Goal: Task Accomplishment & Management: Use online tool/utility

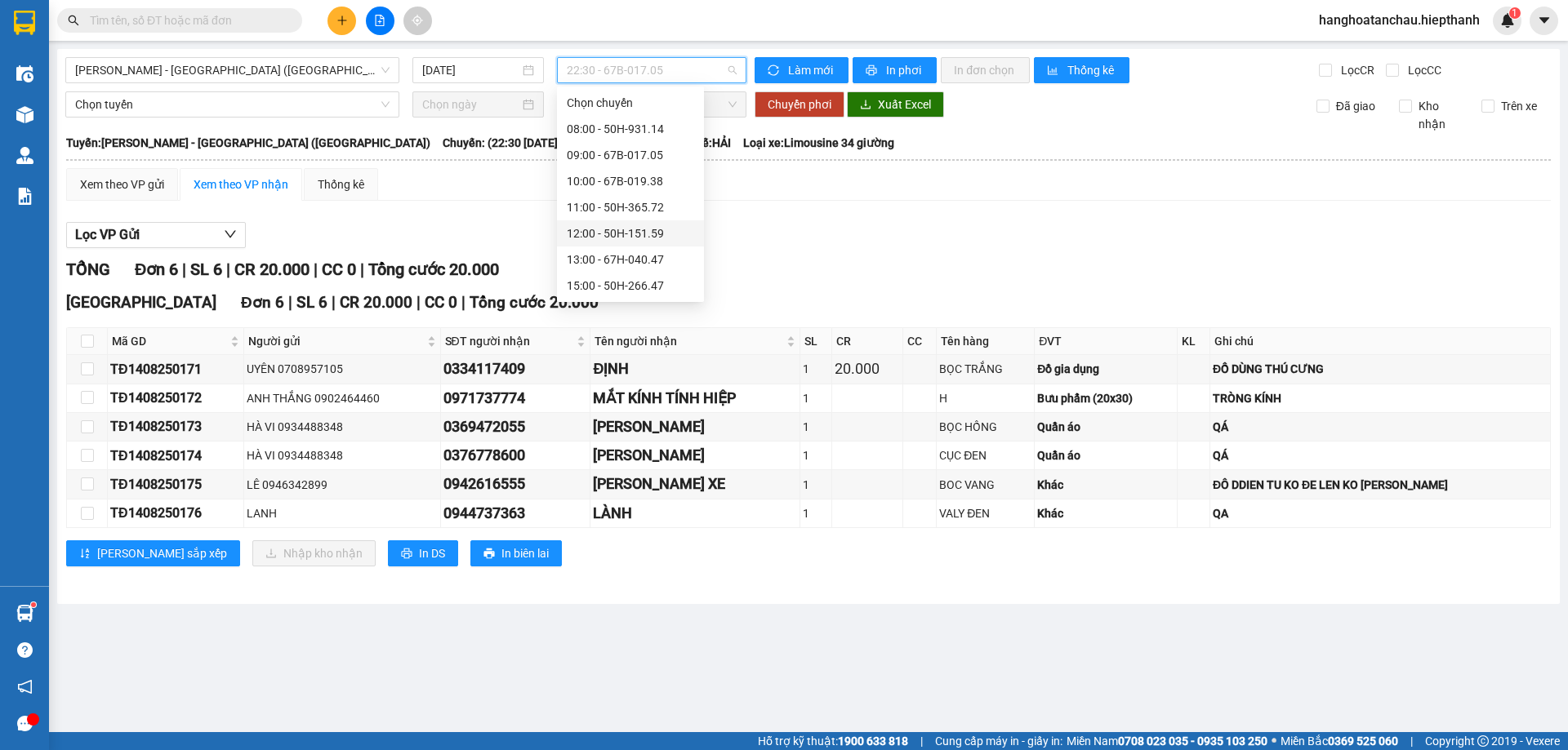
scroll to position [104, 0]
drag, startPoint x: 598, startPoint y: 253, endPoint x: 607, endPoint y: 249, distance: 9.8
click at [600, 253] on div "21:00 - 50H-931.14" at bounding box center [631, 260] width 127 height 18
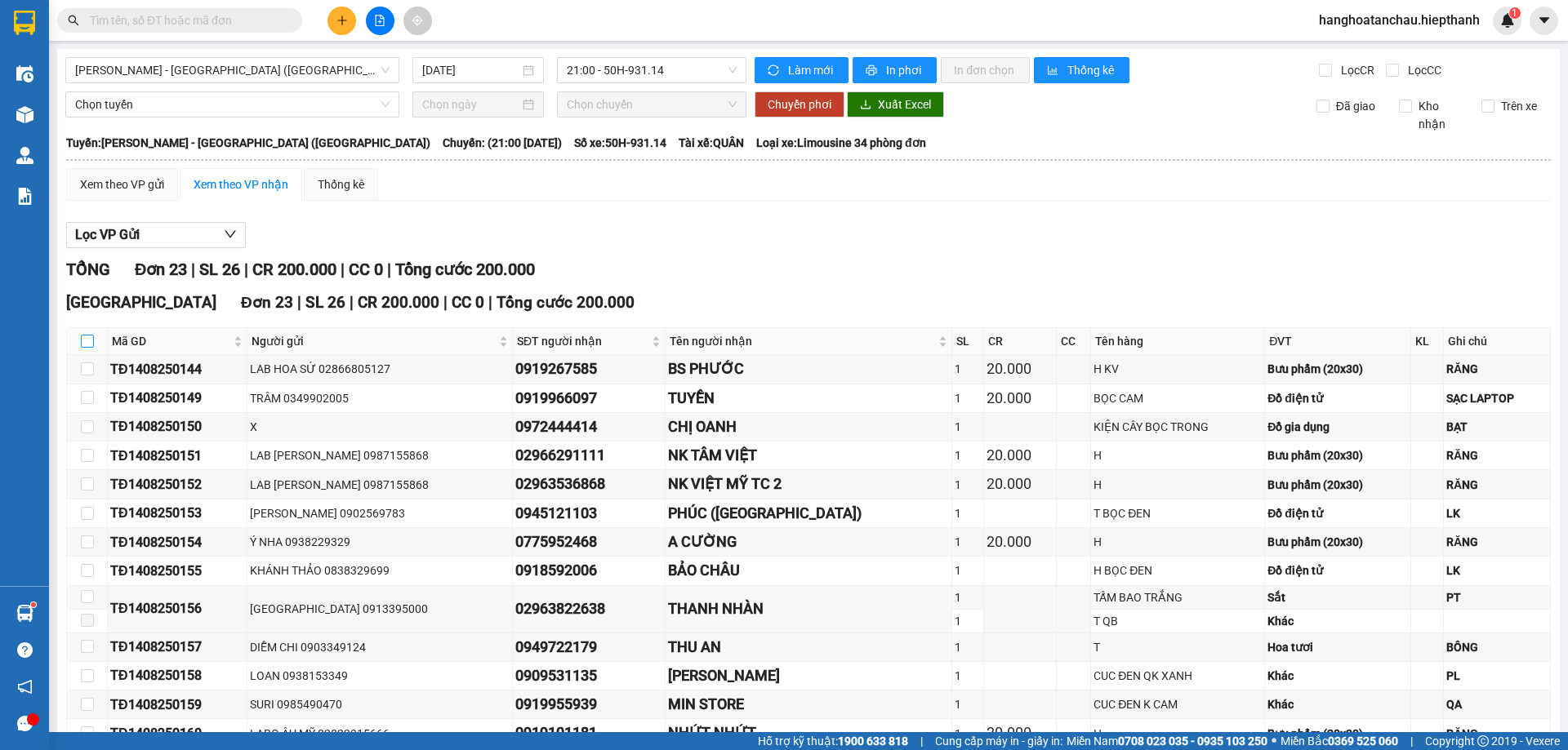
click at [88, 343] on input "checkbox" at bounding box center [88, 342] width 13 height 13
checkbox input "true"
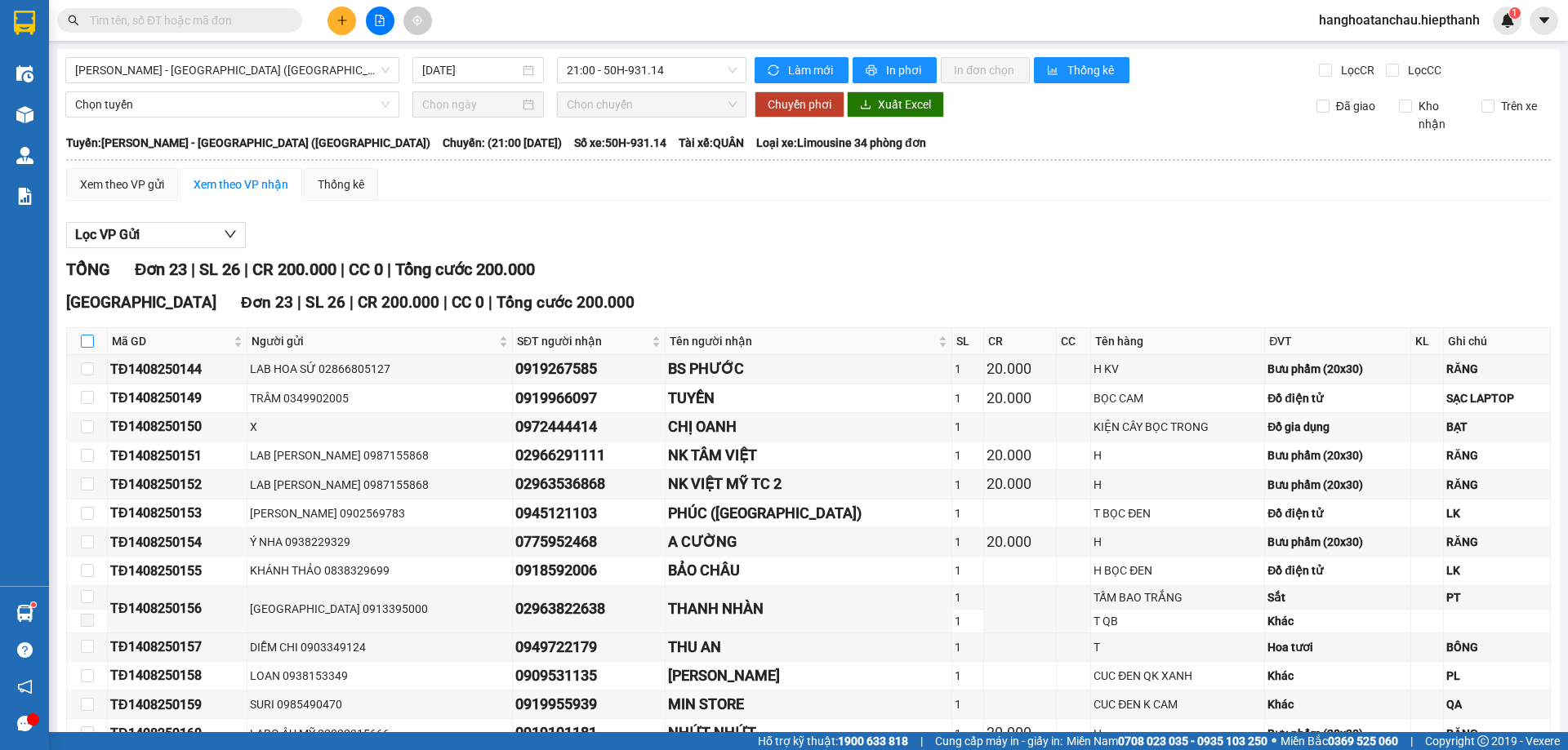
checkbox input "true"
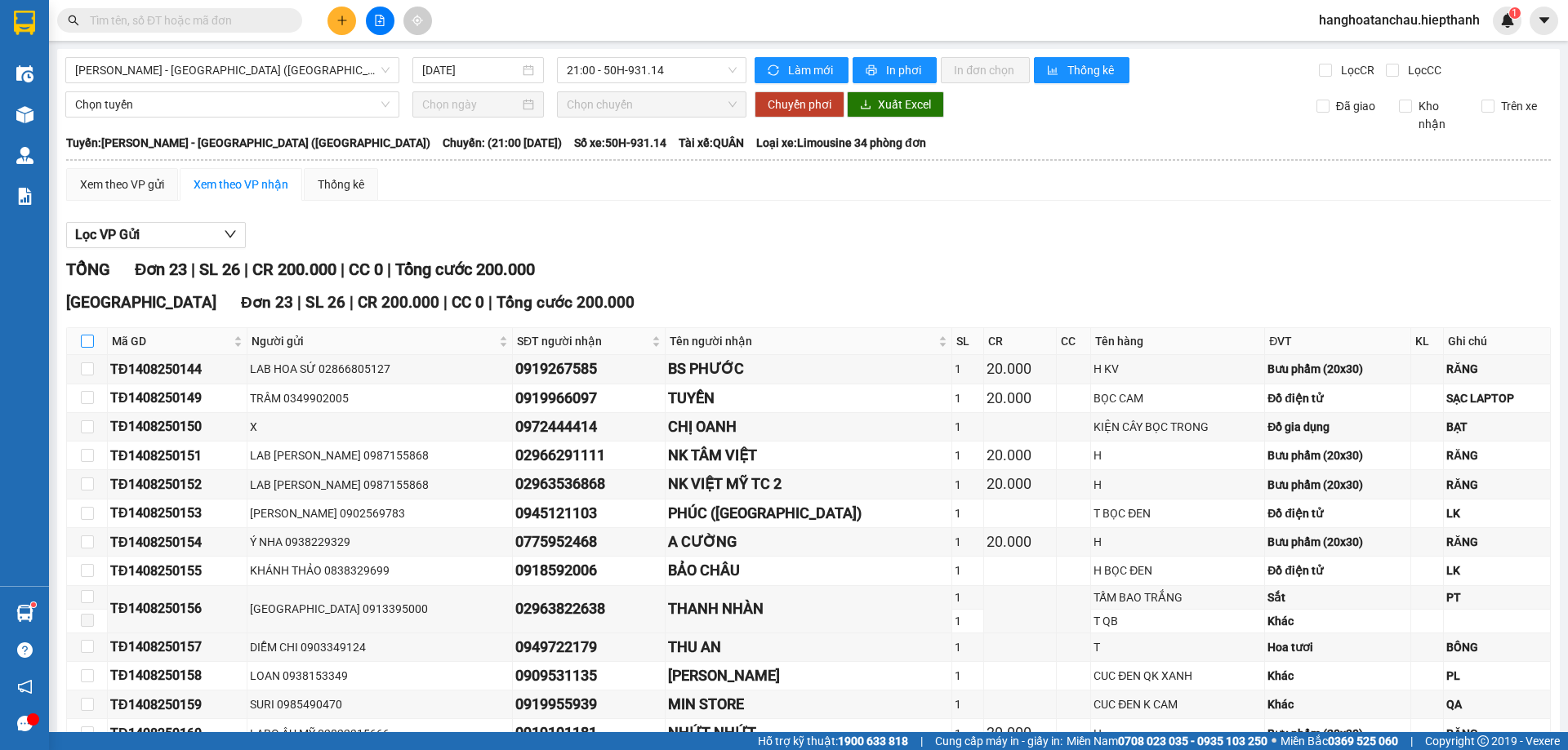
checkbox input "true"
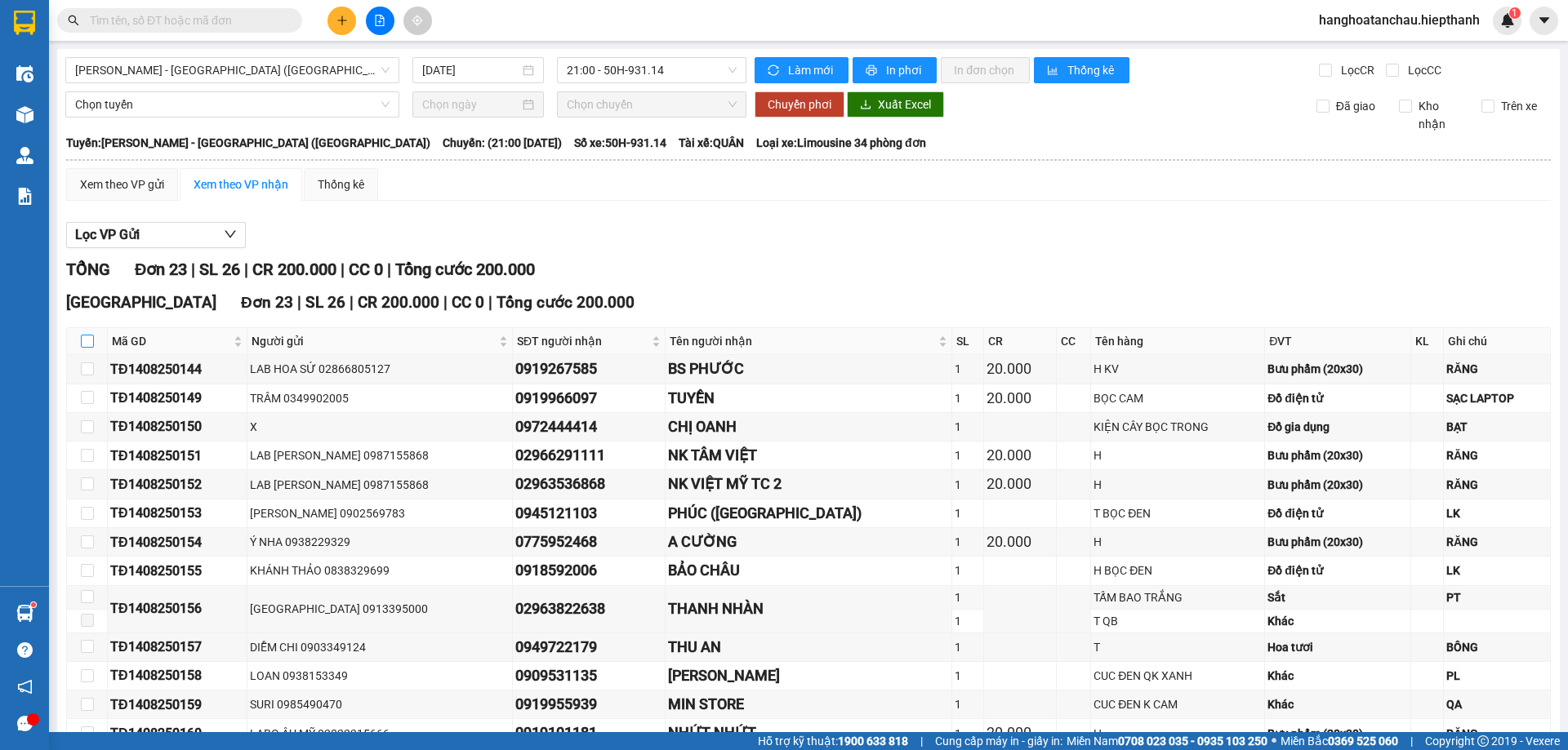
checkbox input "true"
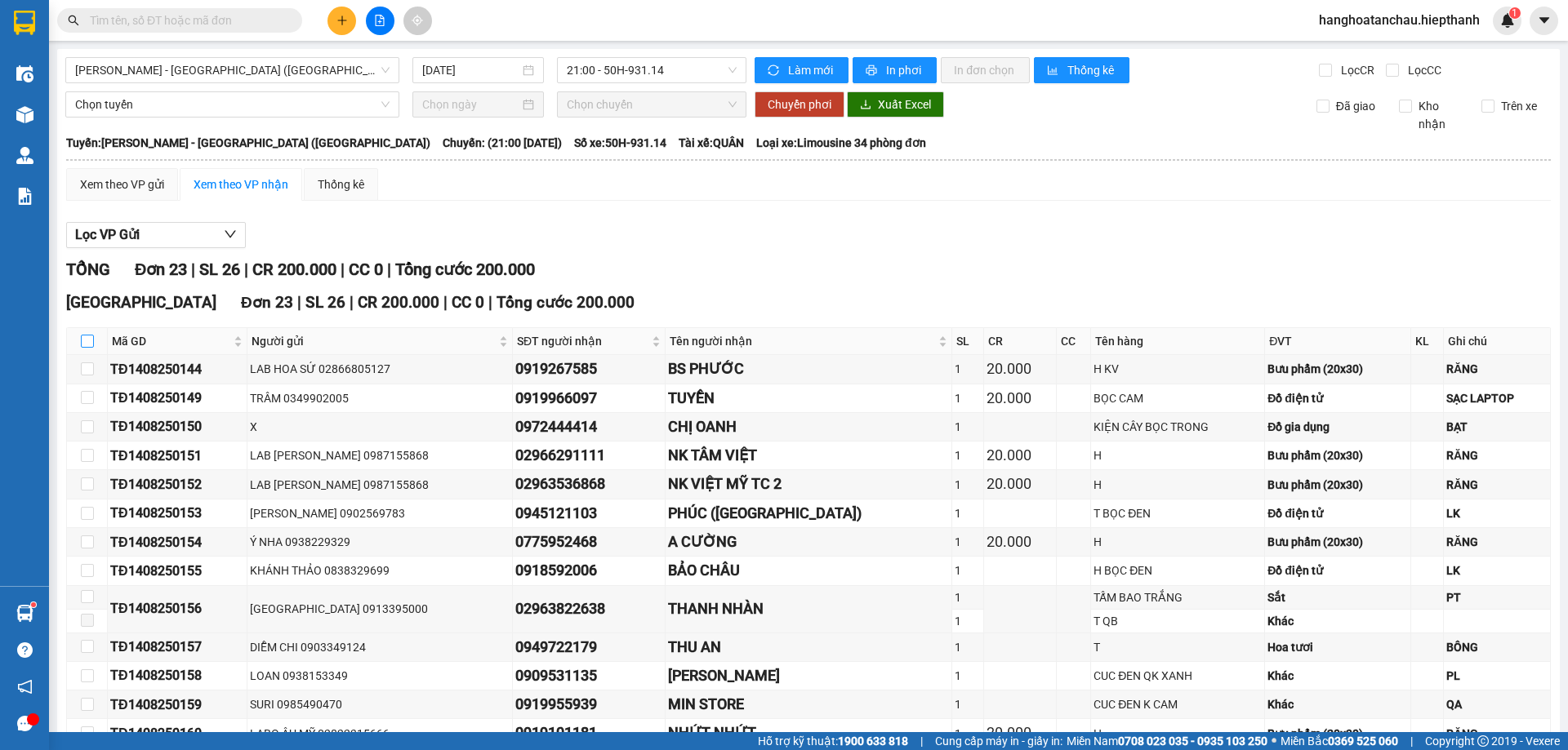
checkbox input "true"
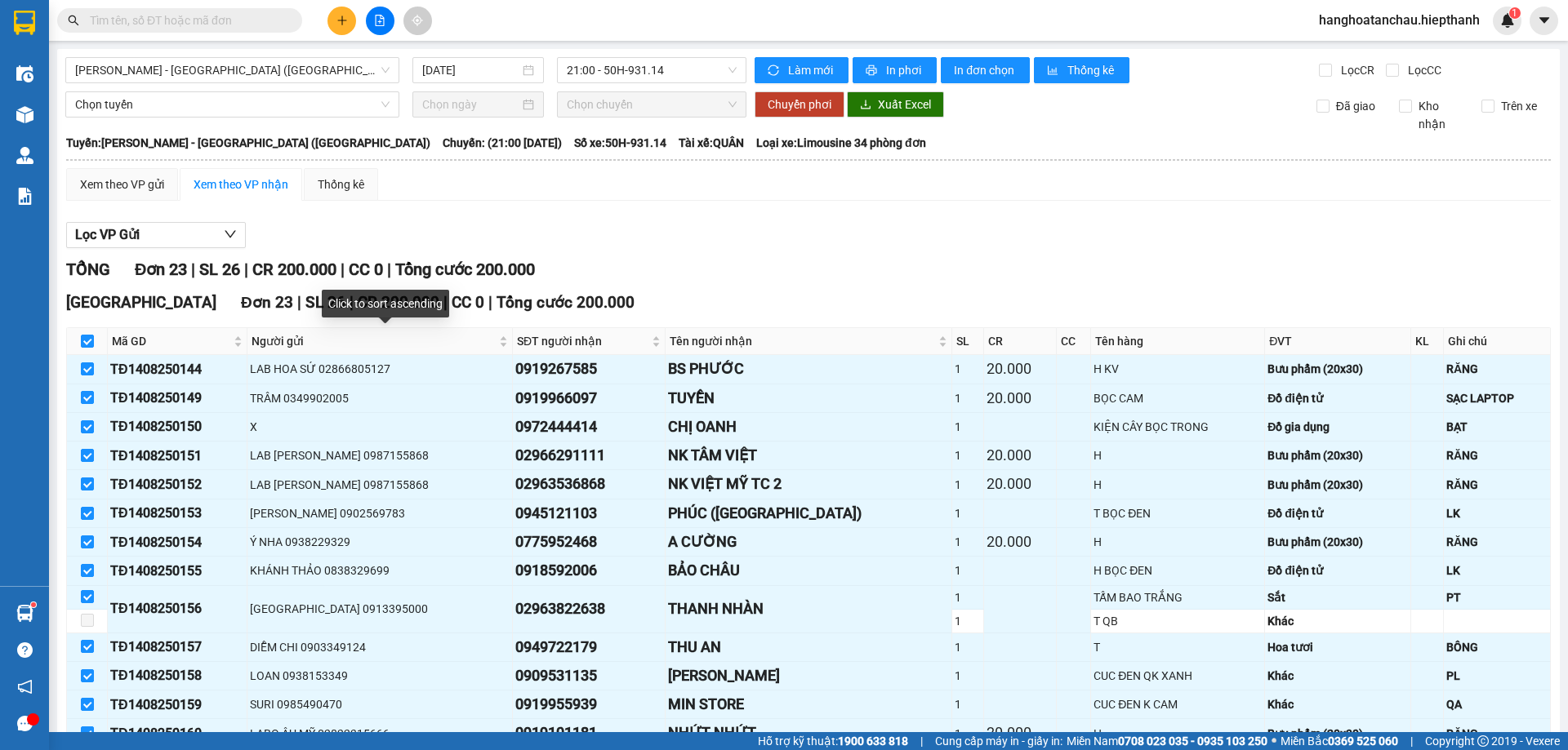
scroll to position [406, 0]
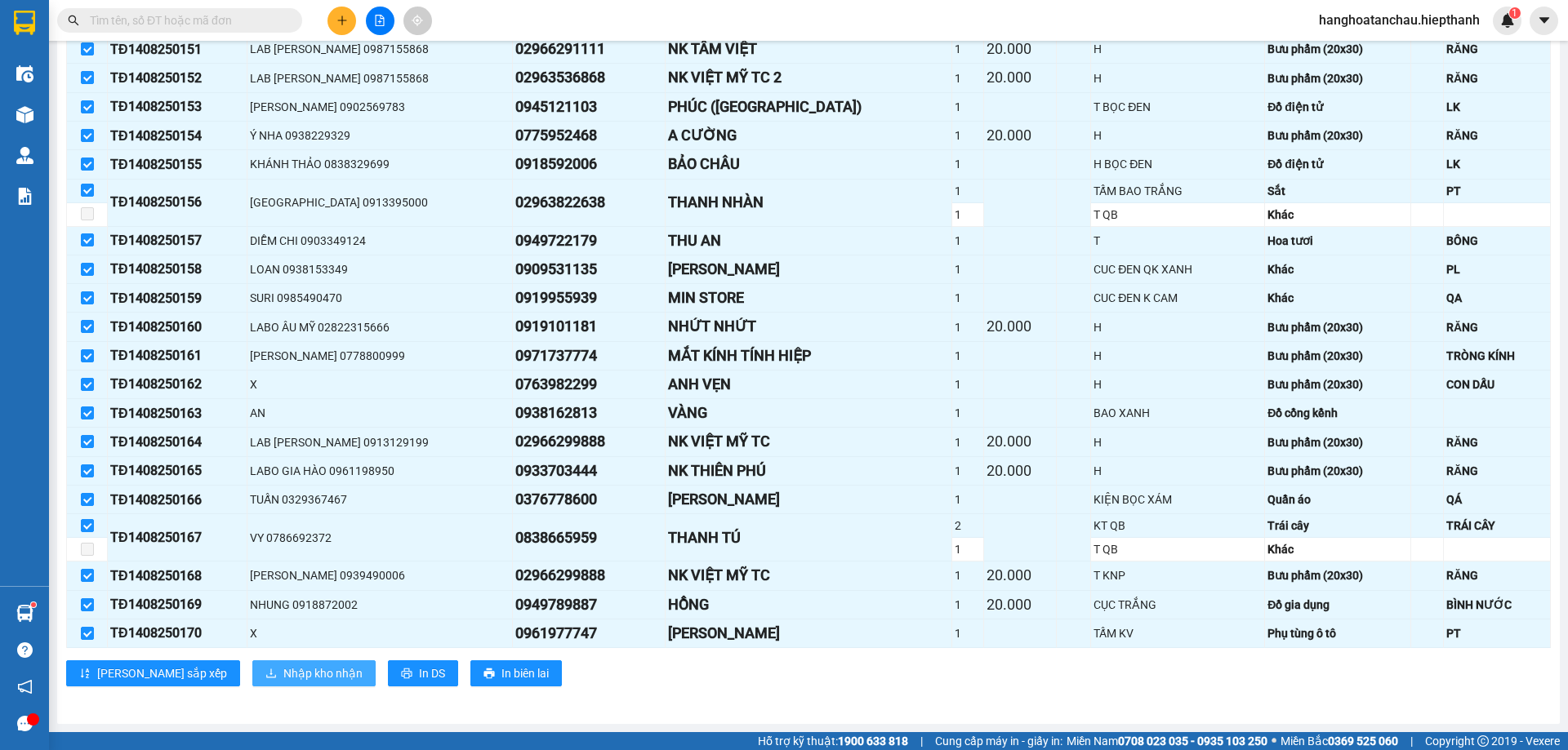
click at [260, 684] on button "Nhập kho nhận" at bounding box center [314, 673] width 123 height 26
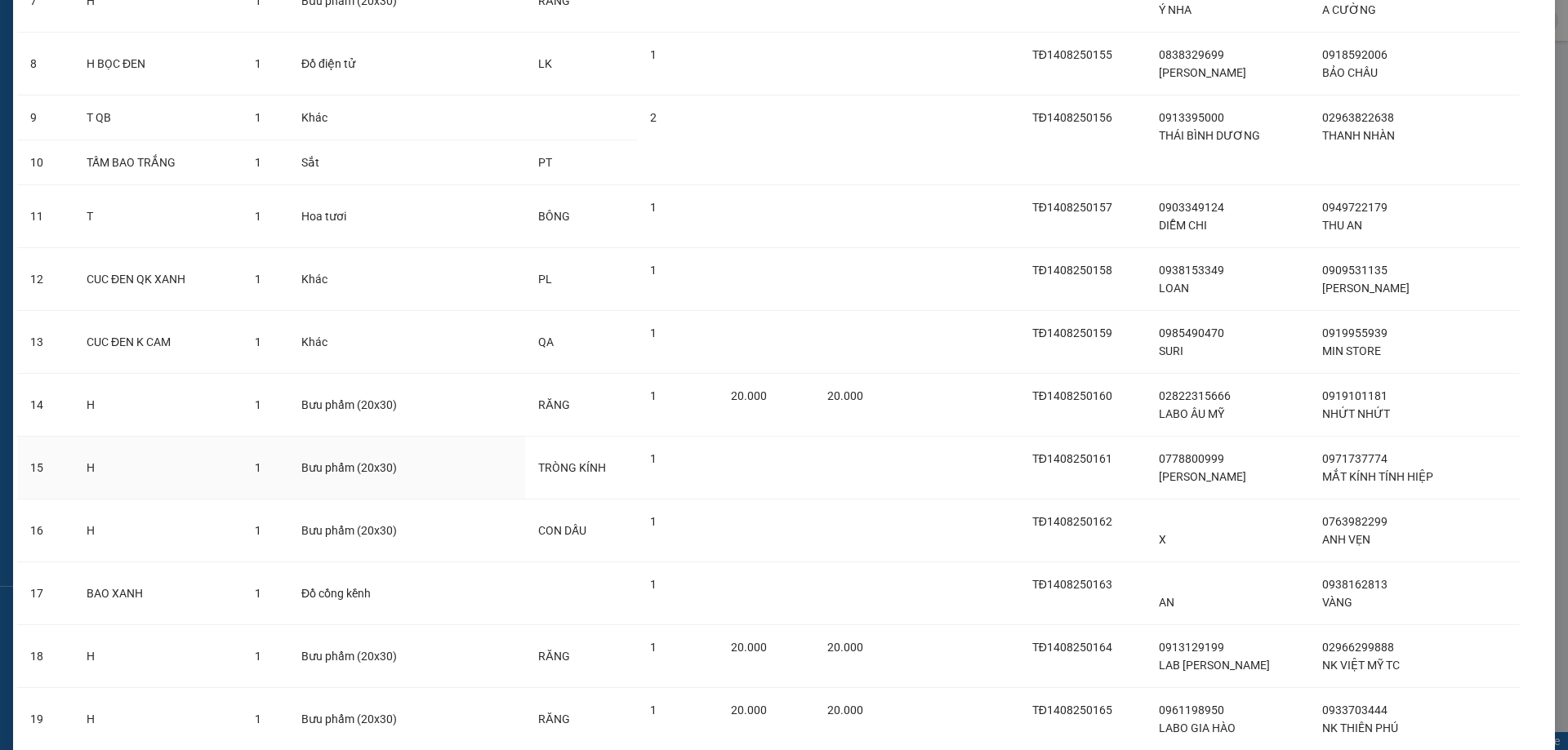
scroll to position [1006, 0]
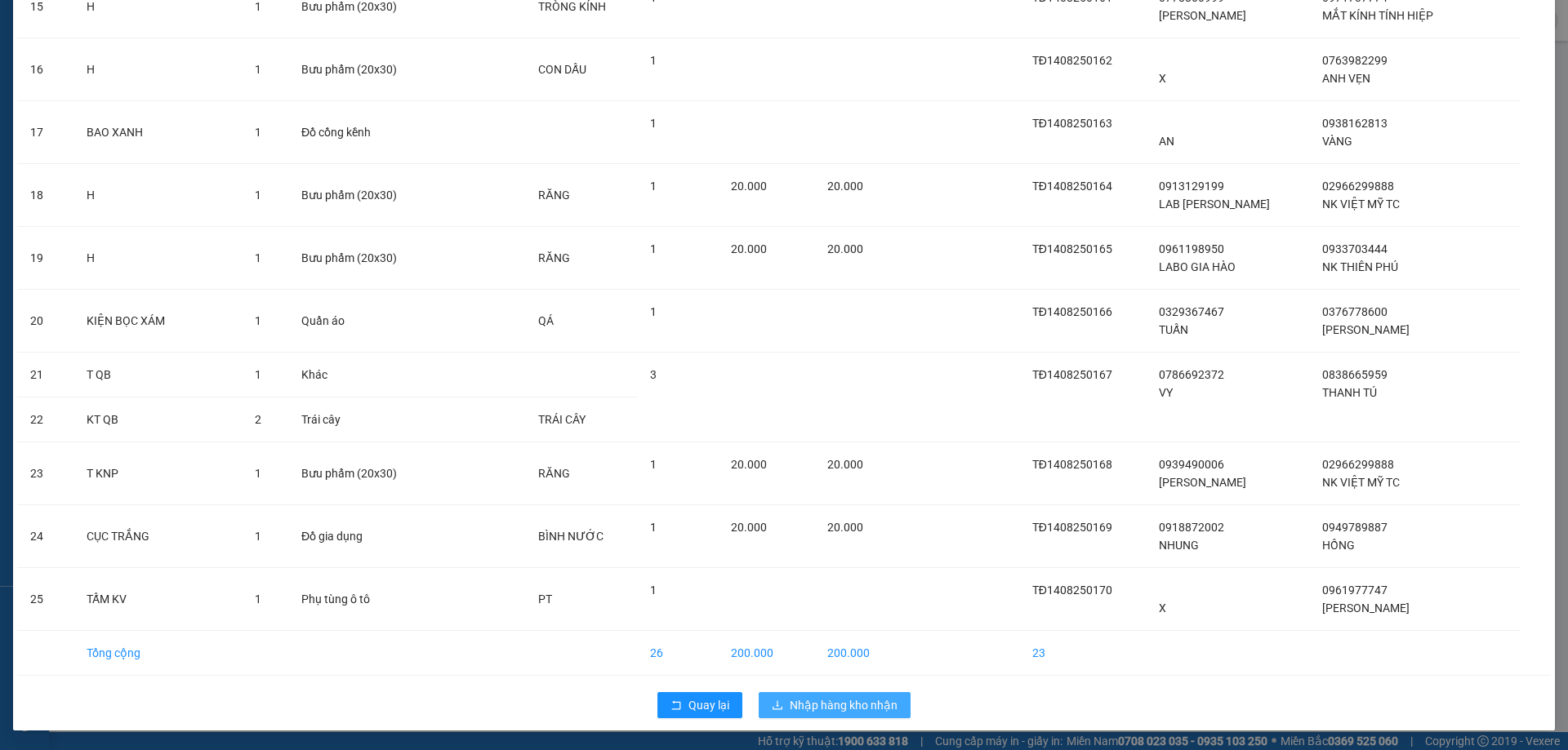
click at [782, 702] on button "Nhập hàng kho nhận" at bounding box center [835, 705] width 152 height 26
